Goal: Transaction & Acquisition: Purchase product/service

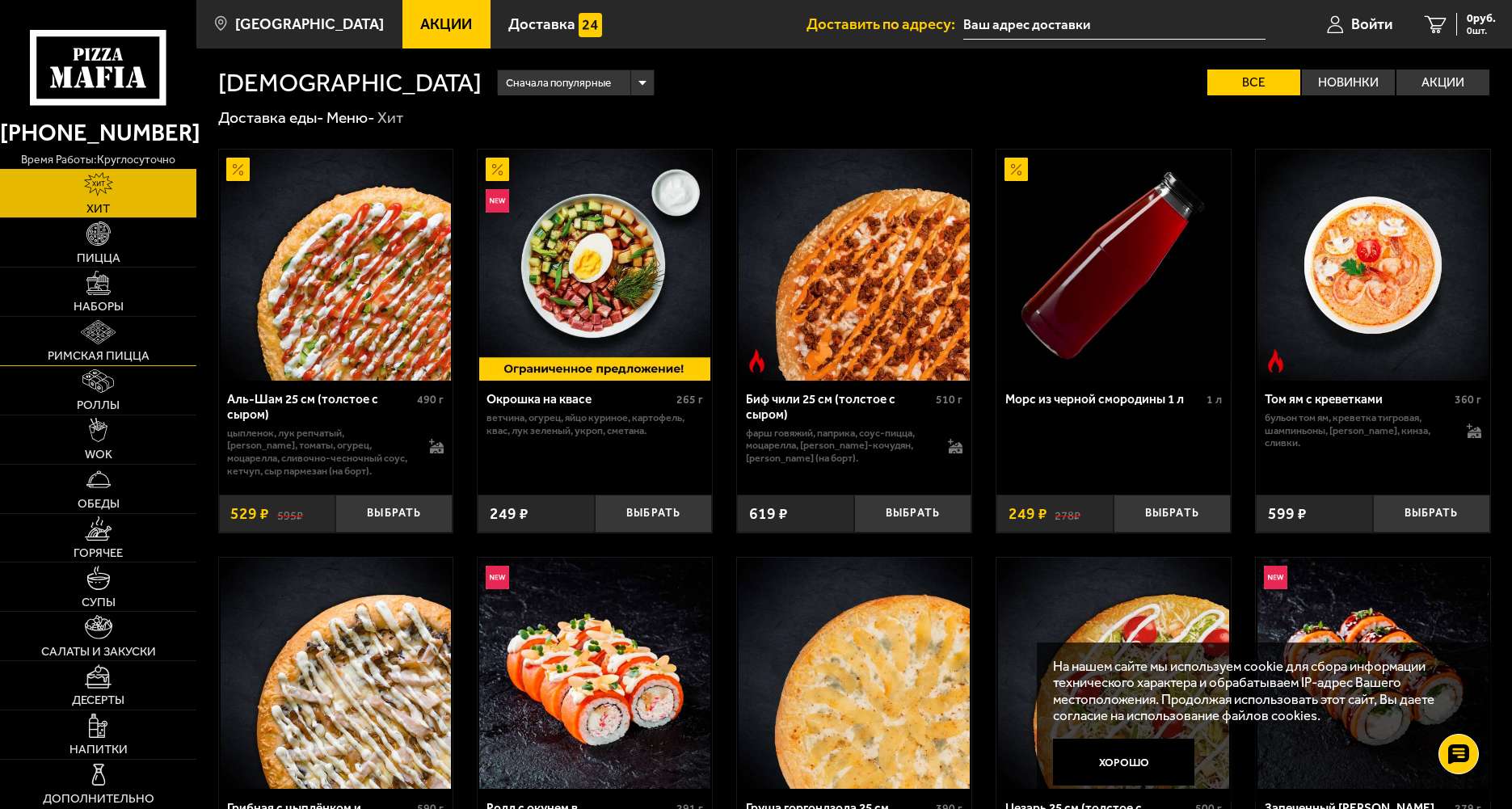
click at [97, 335] on img at bounding box center [98, 332] width 35 height 24
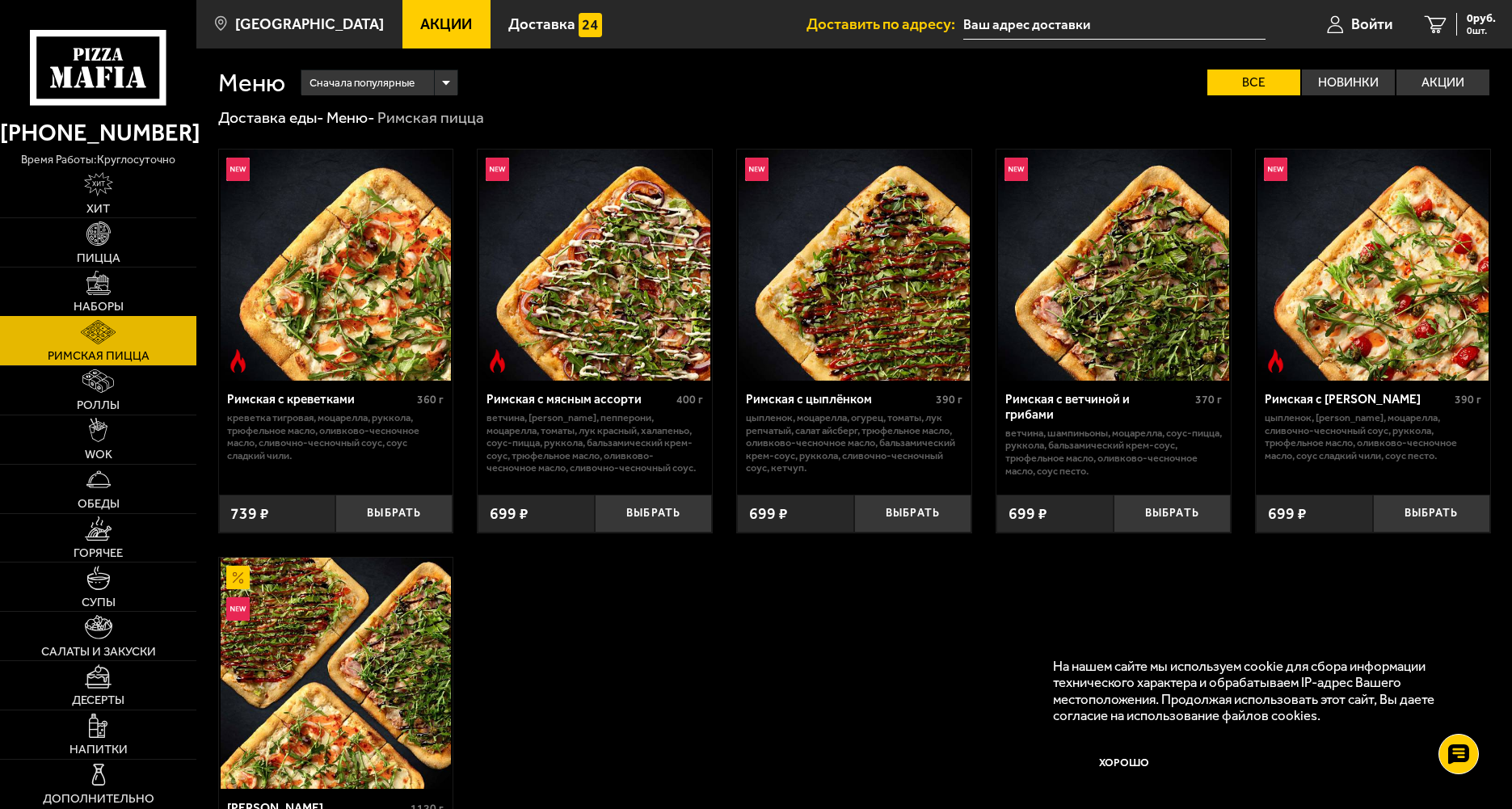
click at [94, 274] on img at bounding box center [98, 283] width 24 height 24
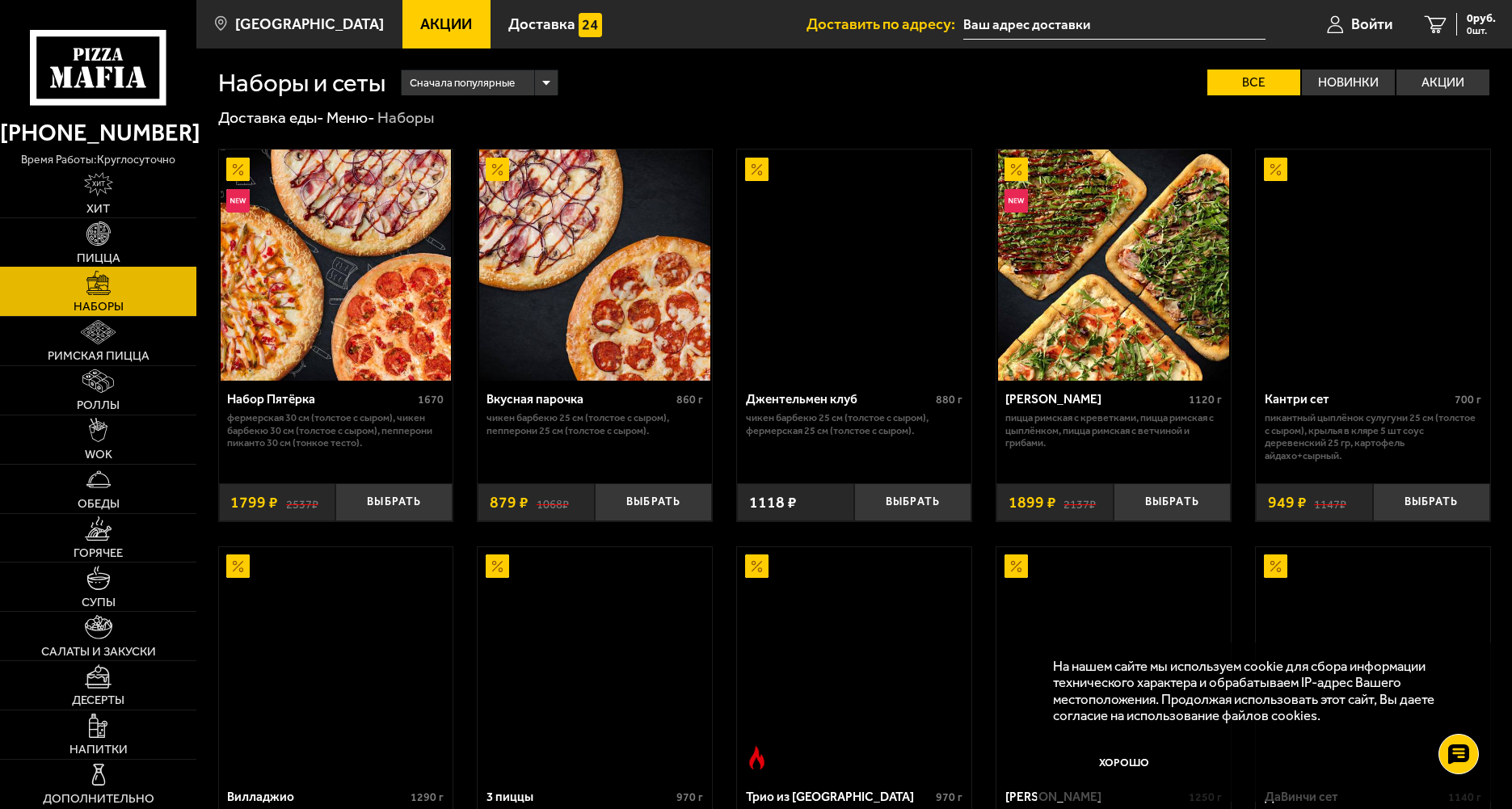
click at [91, 233] on img at bounding box center [98, 234] width 24 height 24
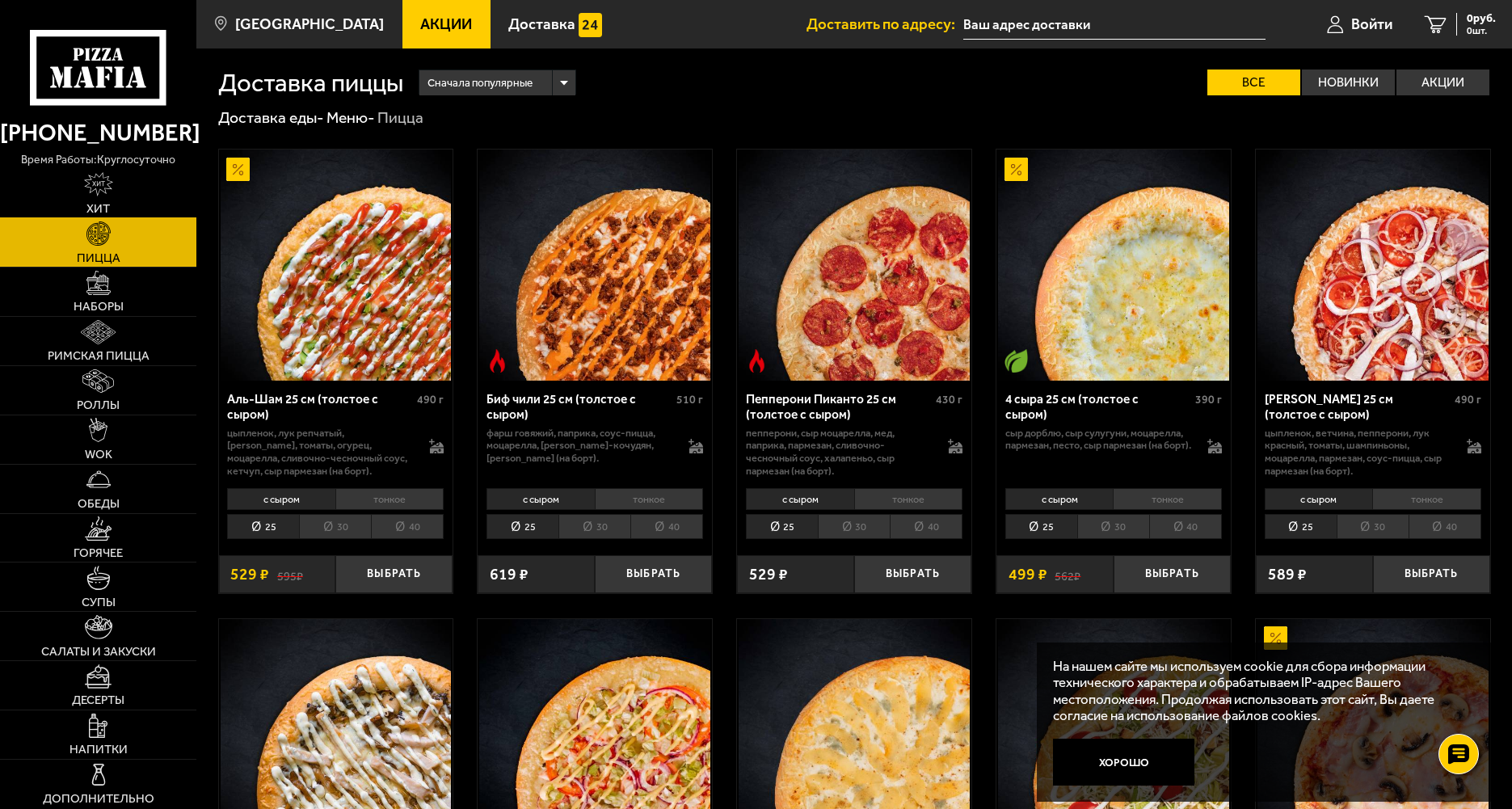
click at [87, 194] on img at bounding box center [98, 185] width 29 height 24
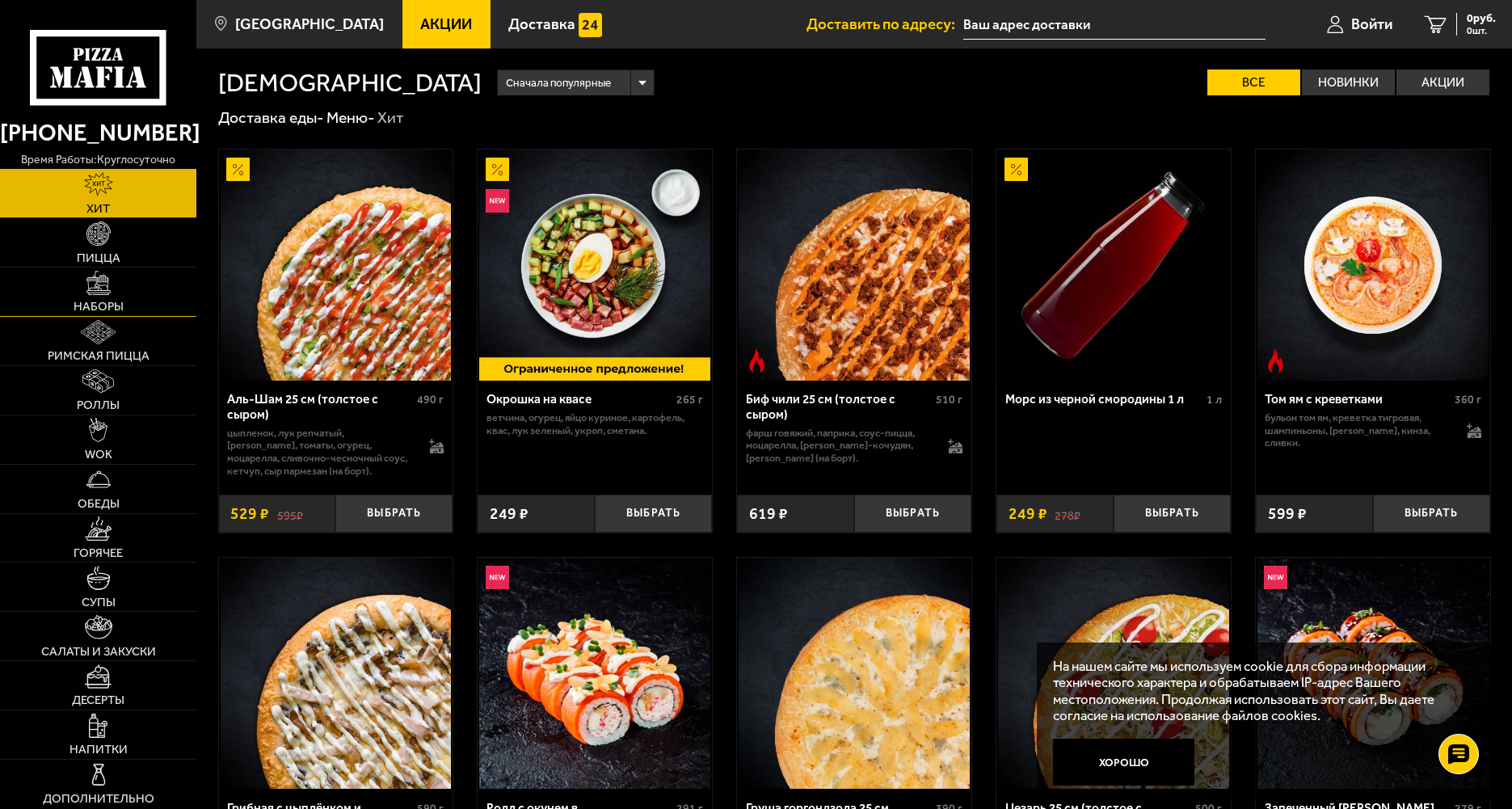
click at [83, 308] on span "Наборы" at bounding box center [98, 307] width 50 height 12
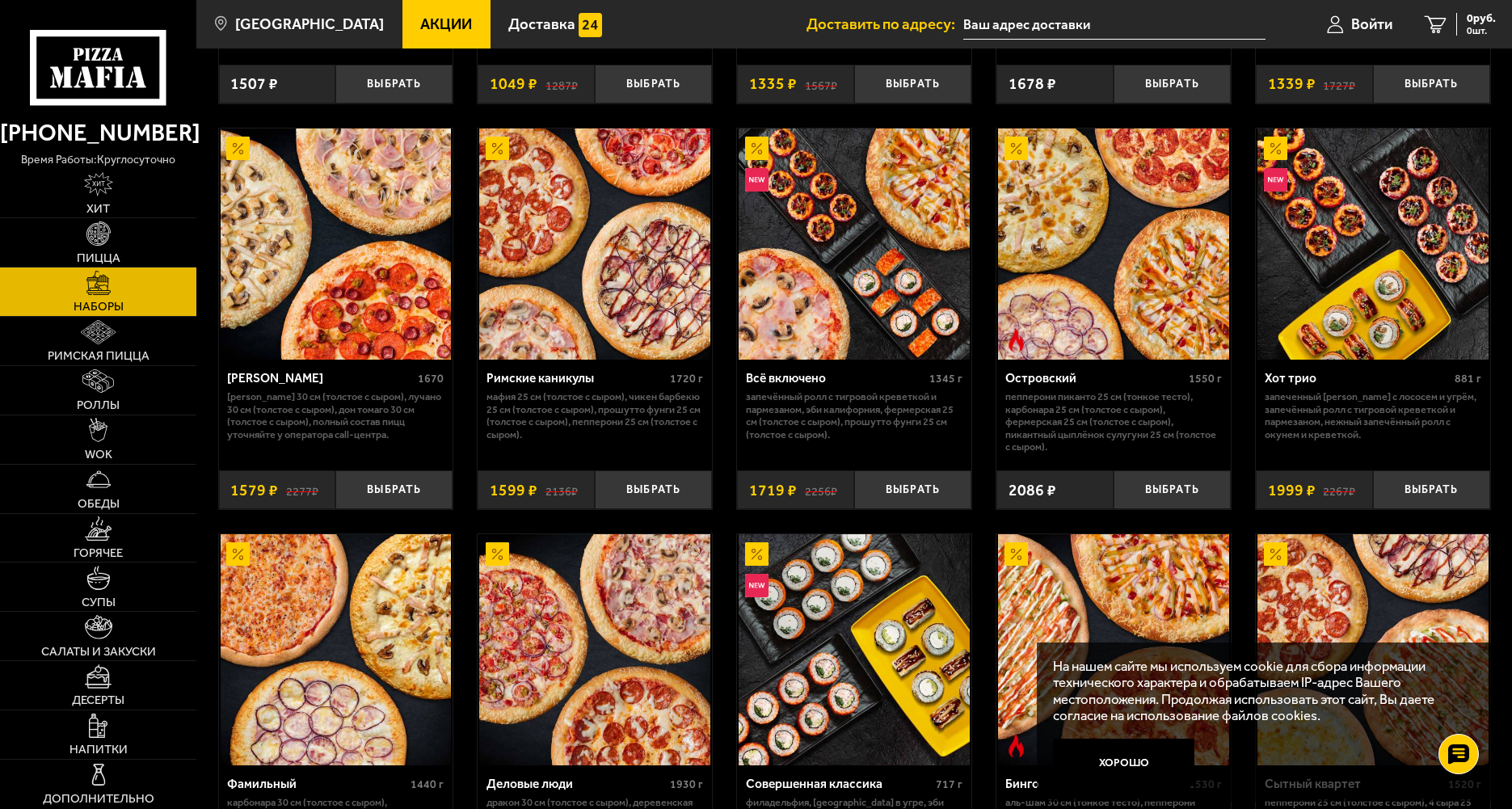
scroll to position [1617, 0]
